Goal: Task Accomplishment & Management: Use online tool/utility

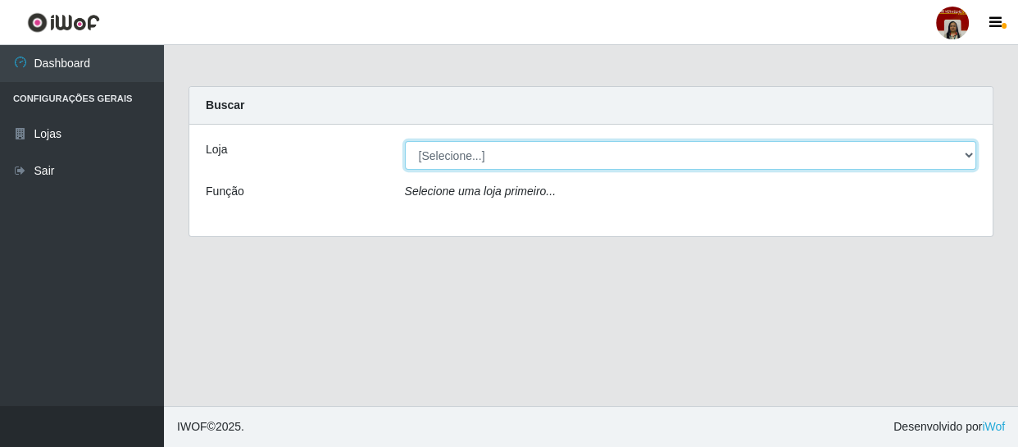
click at [963, 152] on select "[Selecione...] Mar Vermelho - Loja 04" at bounding box center [691, 155] width 572 height 29
select select "251"
click at [405, 141] on select "[Selecione...] Mar Vermelho - Loja 04" at bounding box center [691, 155] width 572 height 29
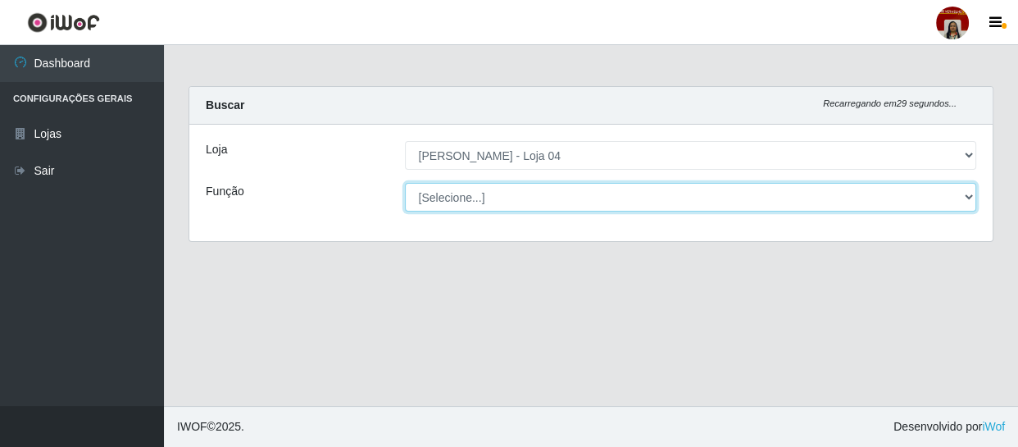
click at [946, 198] on select "[Selecione...] ASG ASG + ASG ++ Auxiliar de Depósito Auxiliar de Depósito + Aux…" at bounding box center [691, 197] width 572 height 29
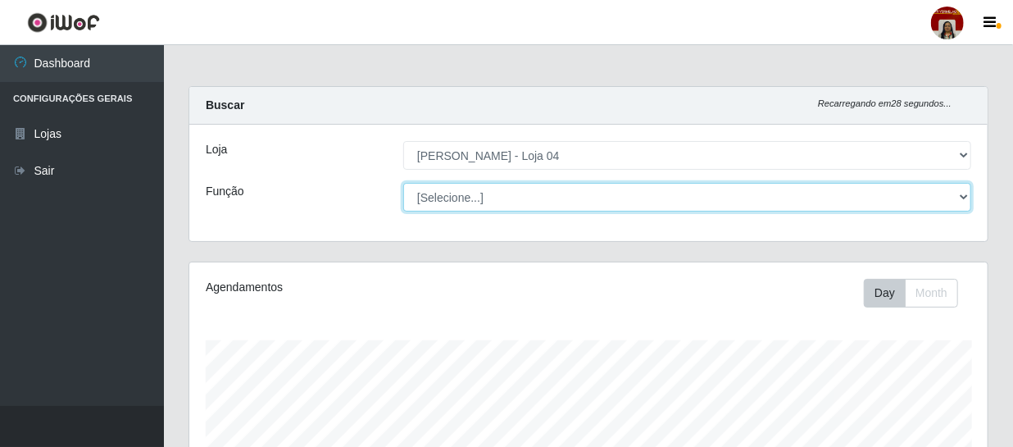
scroll to position [340, 798]
click at [403, 183] on select "[Selecione...] ASG ASG + ASG ++ Auxiliar de Depósito Auxiliar de Depósito + Aux…" at bounding box center [687, 197] width 568 height 29
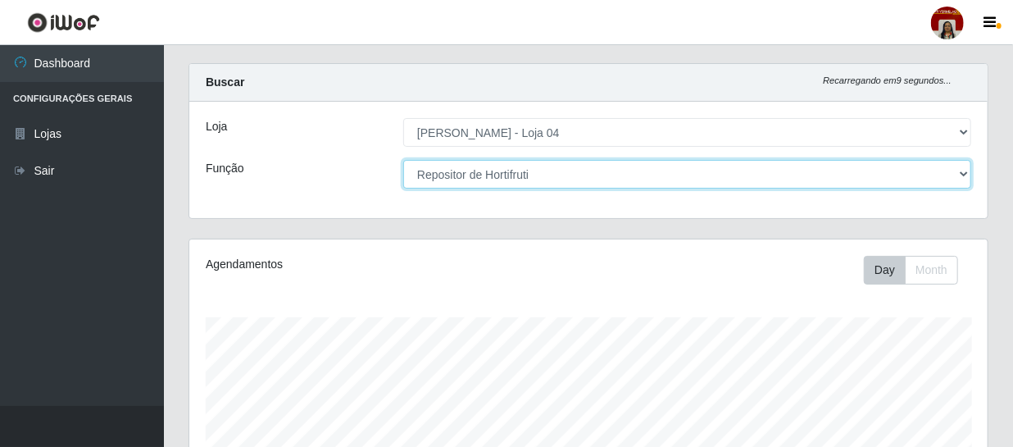
scroll to position [0, 0]
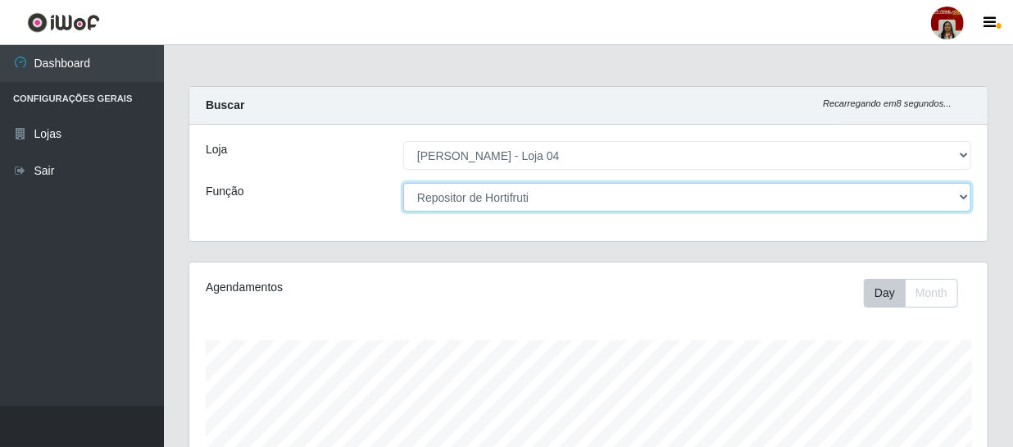
click at [958, 195] on select "[Selecione...] ASG ASG + ASG ++ Auxiliar de Depósito Auxiliar de Depósito + Aux…" at bounding box center [687, 197] width 568 height 29
select select "108"
click at [403, 183] on select "[Selecione...] ASG ASG + ASG ++ Auxiliar de Depósito Auxiliar de Depósito + Aux…" at bounding box center [687, 197] width 568 height 29
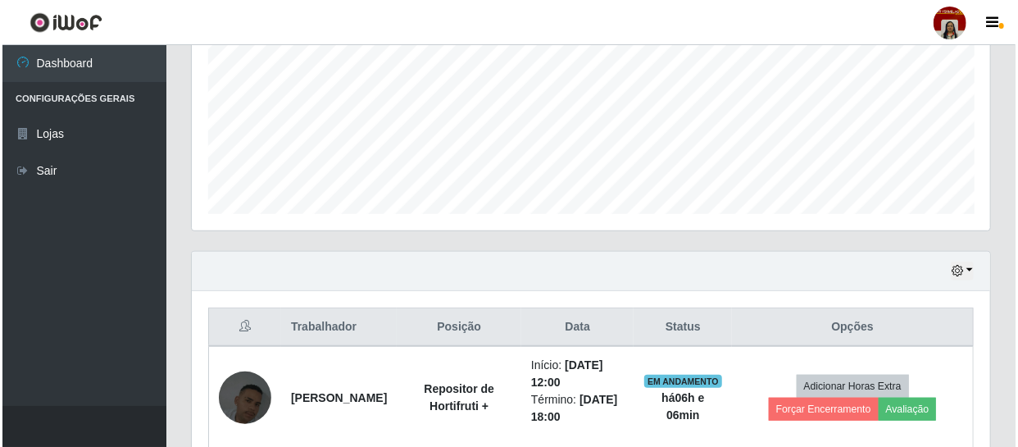
scroll to position [451, 0]
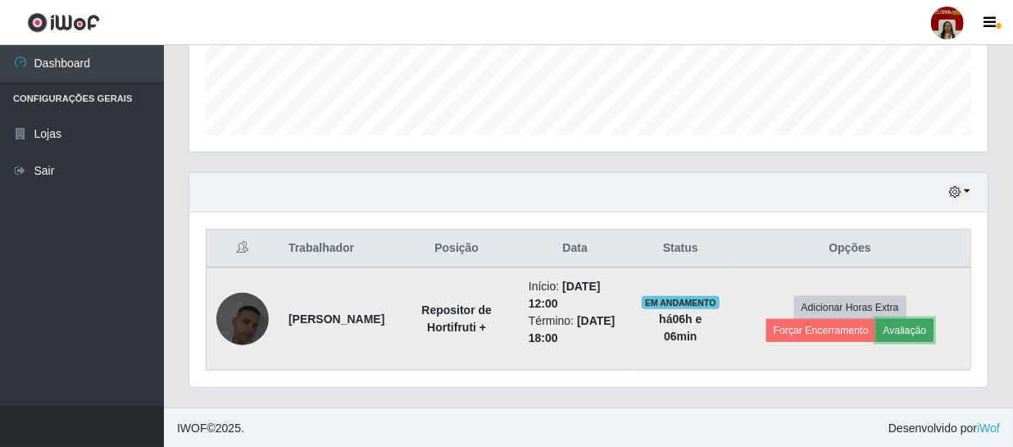
click at [913, 325] on button "Avaliação" at bounding box center [905, 330] width 58 height 23
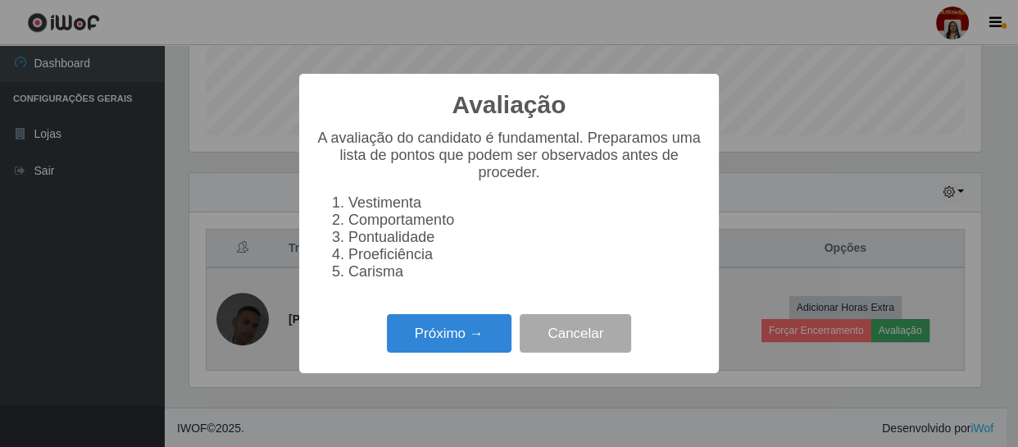
scroll to position [340, 791]
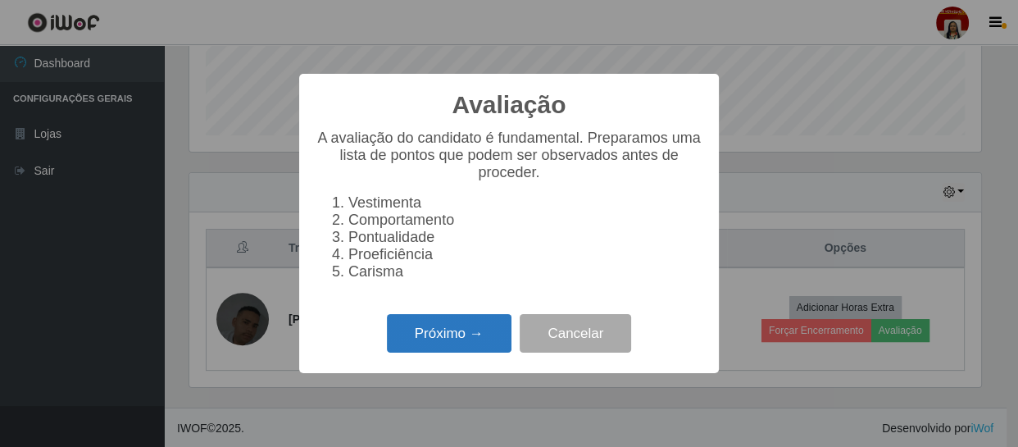
click at [439, 336] on button "Próximo →" at bounding box center [449, 333] width 125 height 39
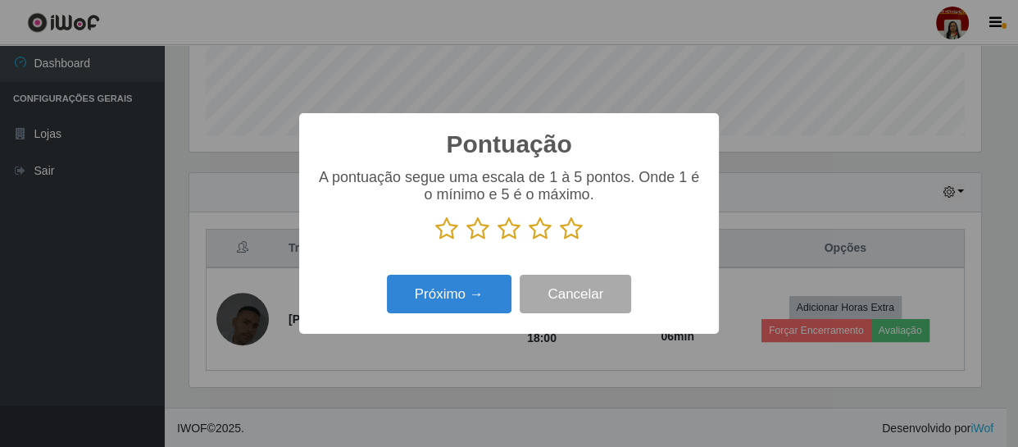
scroll to position [819006, 818553]
click at [572, 225] on icon at bounding box center [571, 228] width 23 height 25
click at [560, 241] on input "radio" at bounding box center [560, 241] width 0 height 0
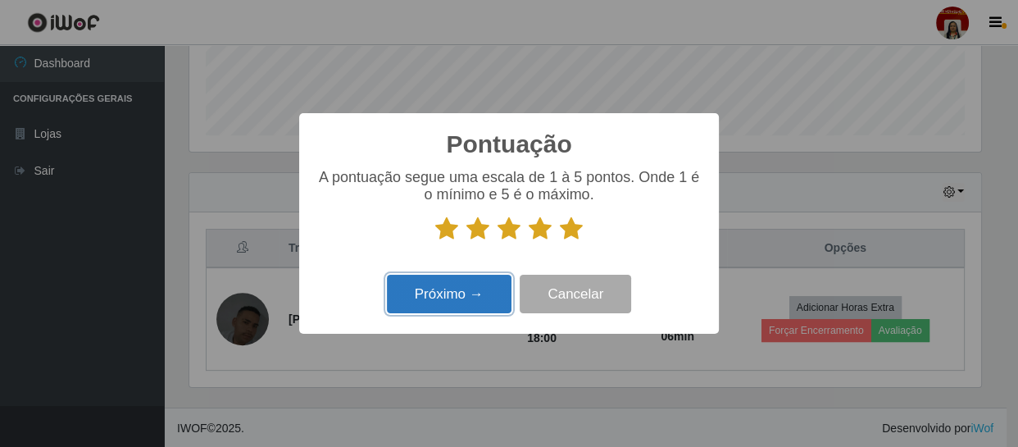
click at [471, 307] on button "Próximo →" at bounding box center [449, 293] width 125 height 39
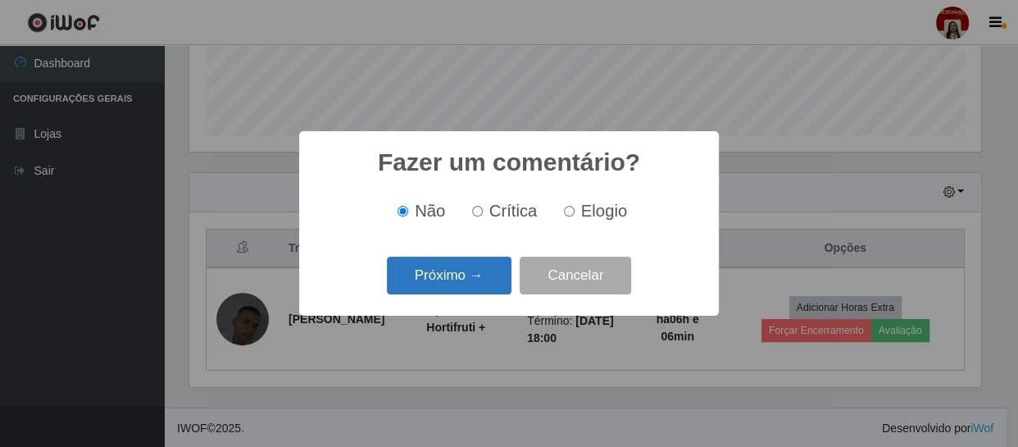
click at [479, 277] on button "Próximo →" at bounding box center [449, 275] width 125 height 39
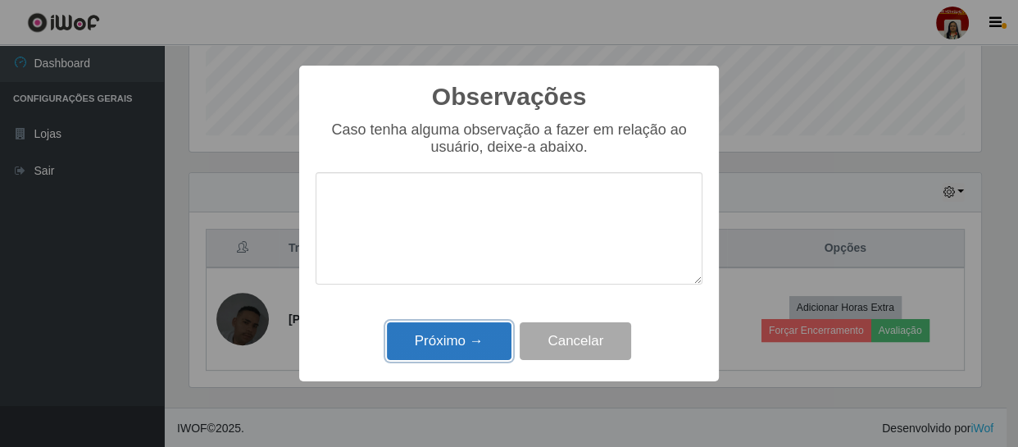
click at [465, 328] on button "Próximo →" at bounding box center [449, 341] width 125 height 39
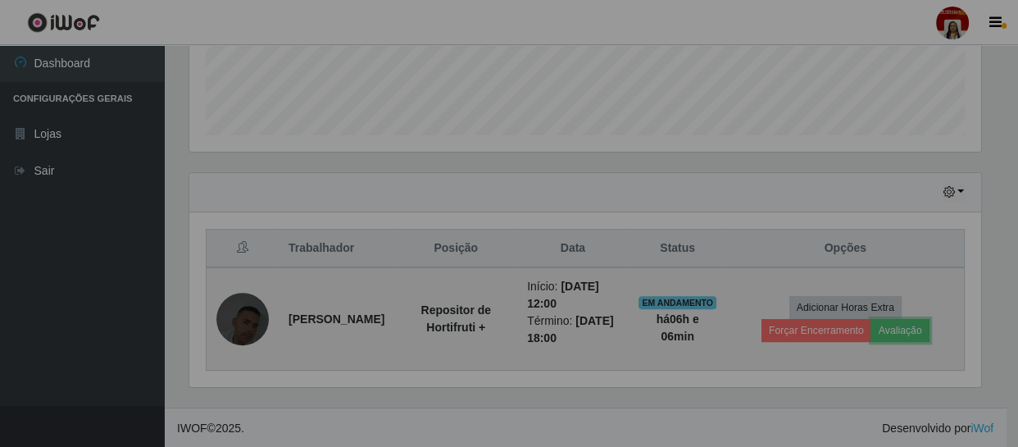
scroll to position [340, 798]
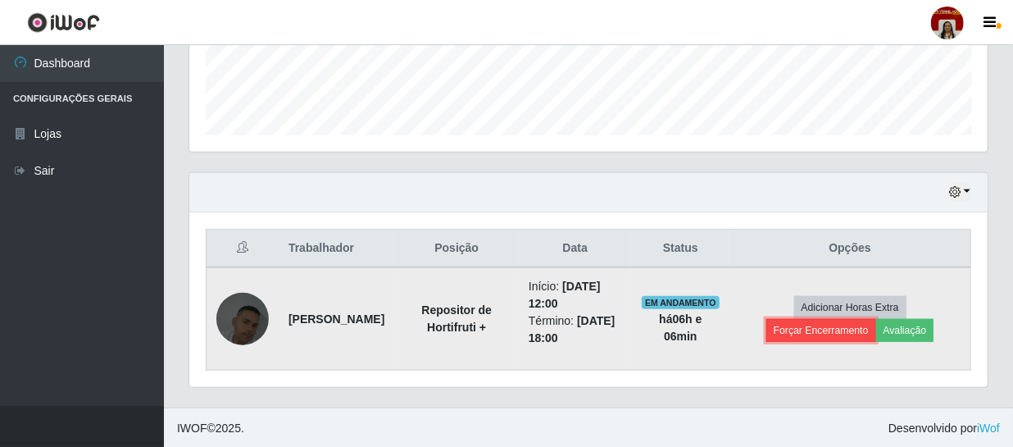
click at [828, 331] on button "Forçar Encerramento" at bounding box center [821, 330] width 110 height 23
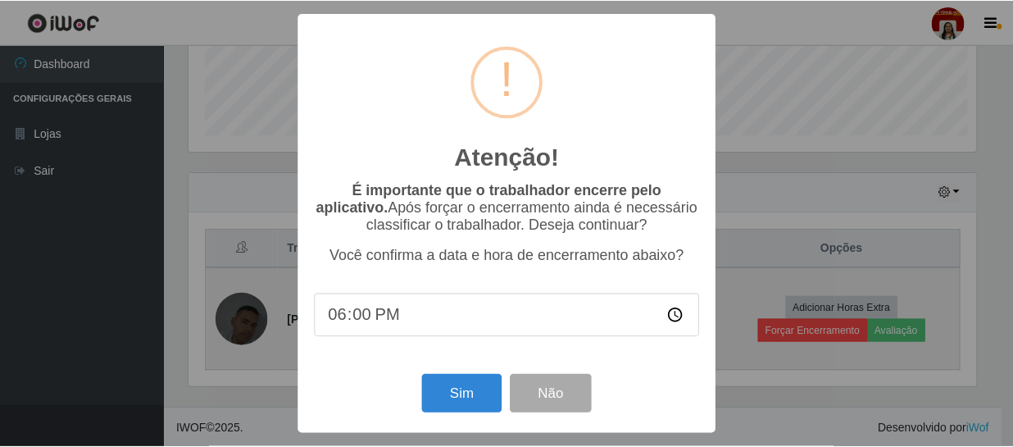
scroll to position [340, 791]
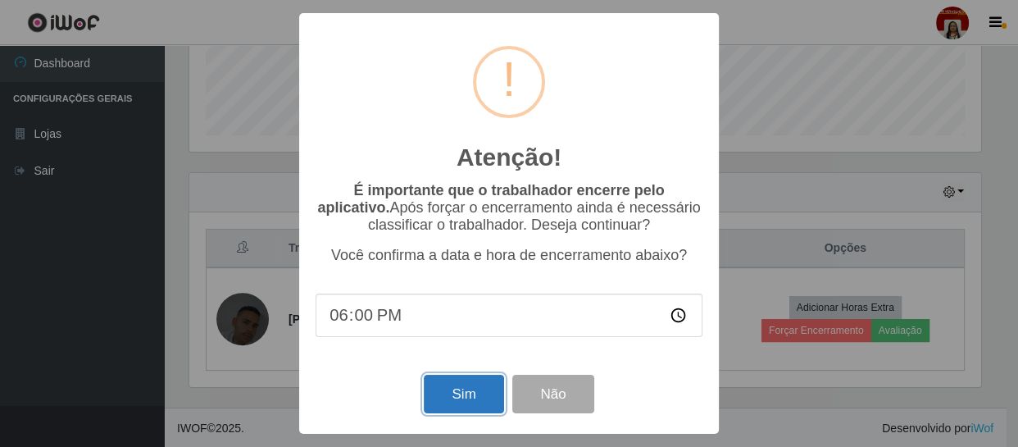
click at [462, 399] on button "Sim" at bounding box center [463, 393] width 79 height 39
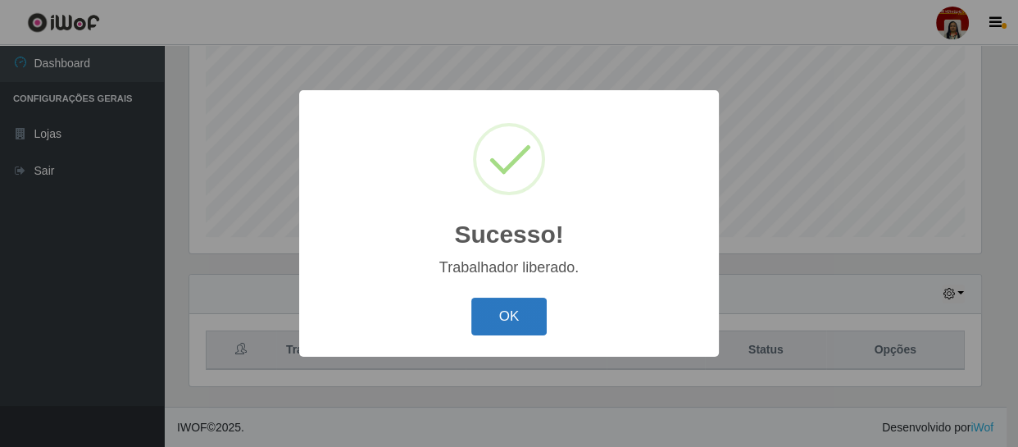
click at [510, 311] on button "OK" at bounding box center [509, 316] width 76 height 39
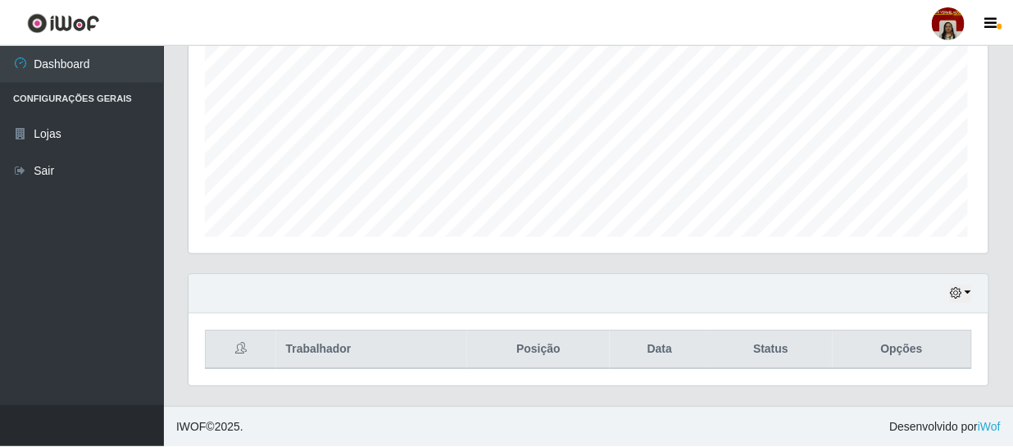
scroll to position [340, 798]
